Goal: Navigation & Orientation: Find specific page/section

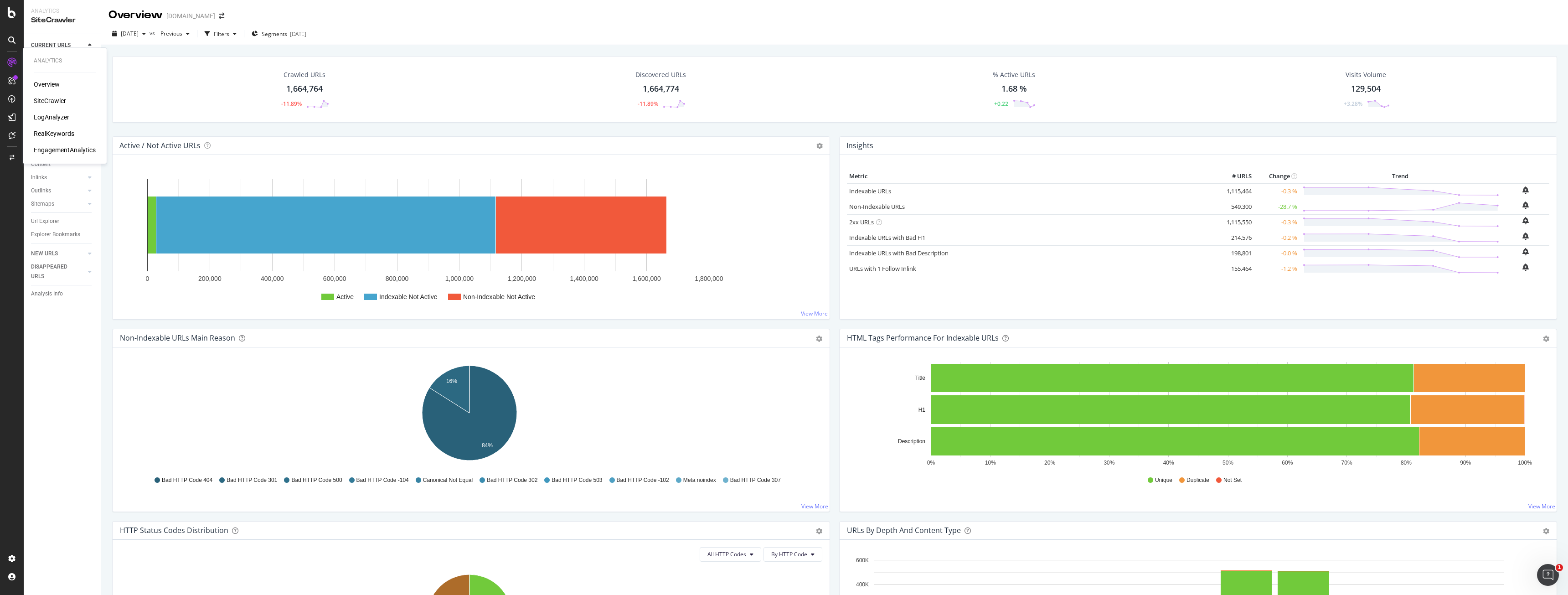
click at [4, 59] on link at bounding box center [12, 63] width 22 height 15
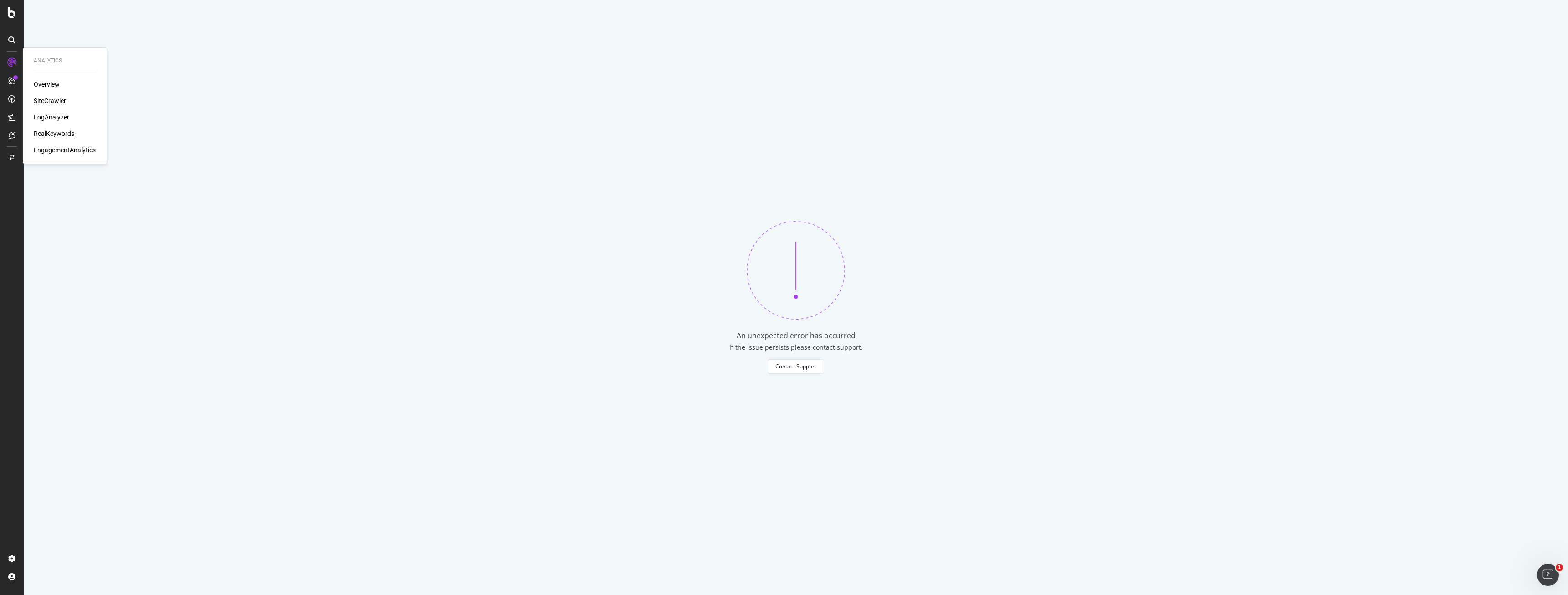
click at [41, 97] on div "SiteCrawler" at bounding box center [49, 100] width 32 height 9
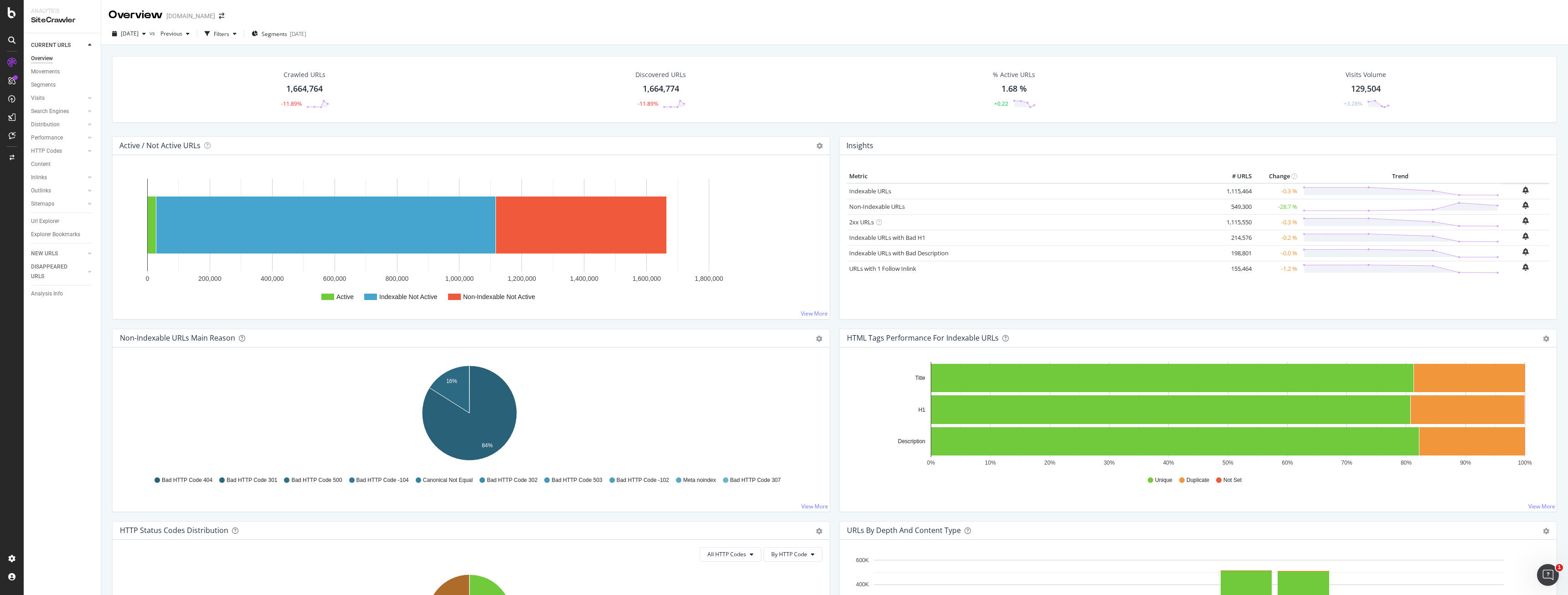
click at [54, 59] on link "Overview" at bounding box center [63, 58] width 63 height 10
